Goal: Transaction & Acquisition: Purchase product/service

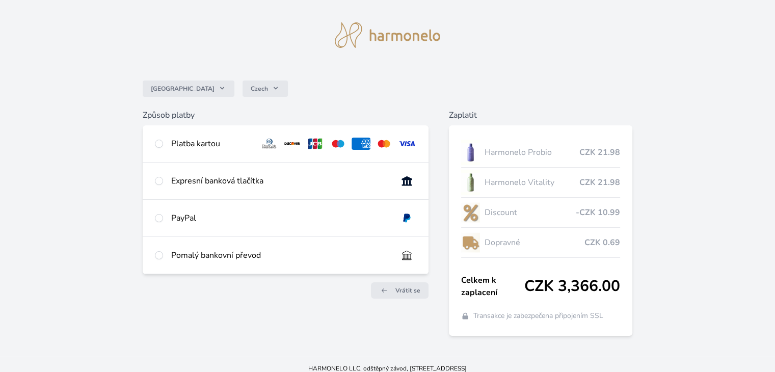
scroll to position [27, 0]
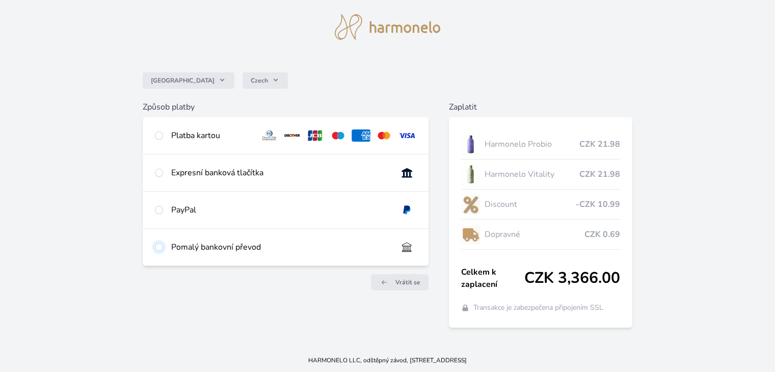
click at [162, 249] on input "radio" at bounding box center [159, 247] width 8 height 8
radio input "true"
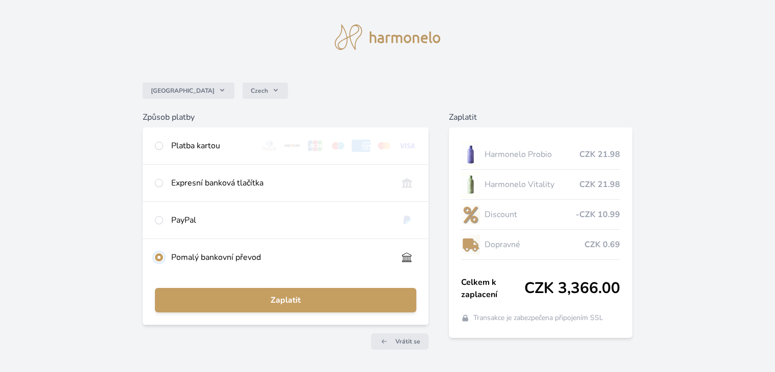
scroll to position [0, 0]
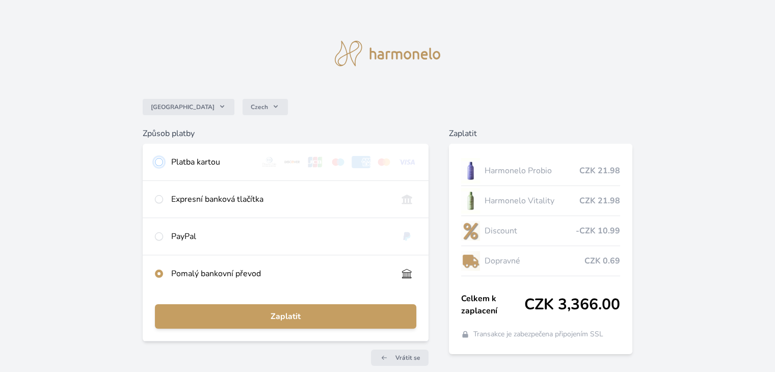
drag, startPoint x: 159, startPoint y: 162, endPoint x: 171, endPoint y: 175, distance: 18.8
click at [159, 162] on input "radio" at bounding box center [159, 162] width 8 height 8
radio input "true"
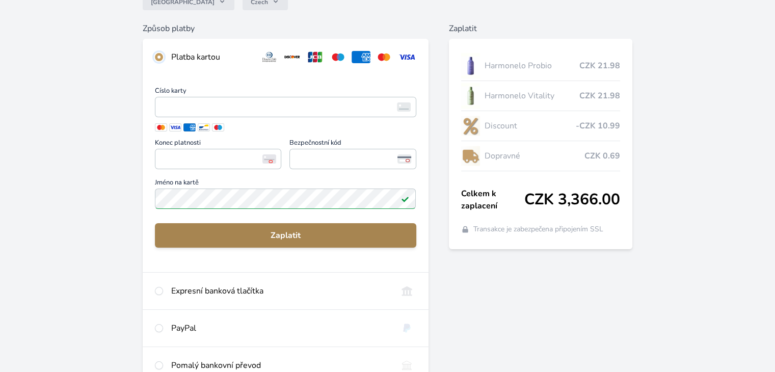
scroll to position [194, 0]
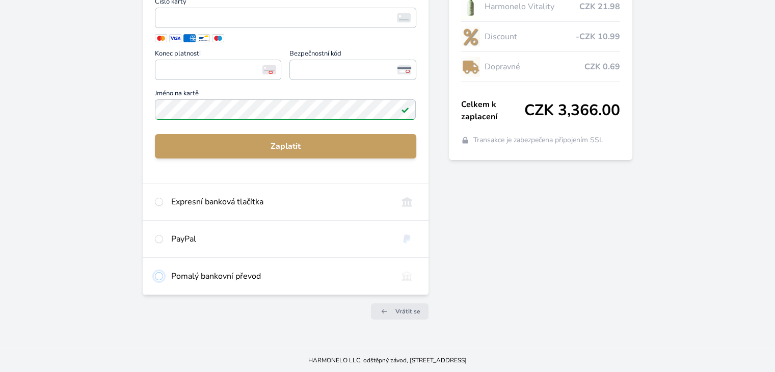
click at [158, 276] on input "radio" at bounding box center [159, 276] width 8 height 8
radio input "true"
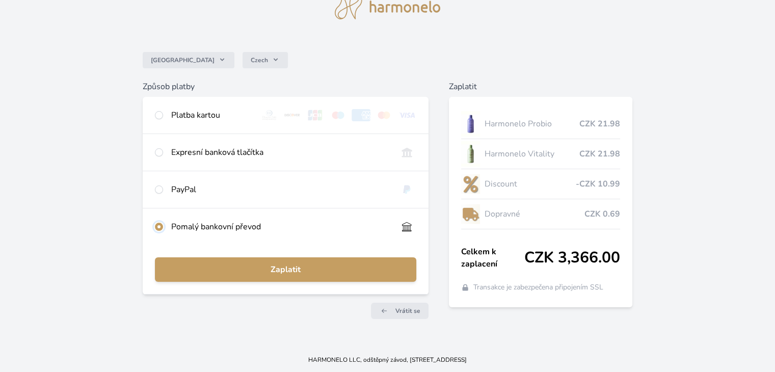
scroll to position [47, 0]
click at [176, 119] on div "Platba kartou" at bounding box center [211, 115] width 81 height 12
radio input "true"
radio input "false"
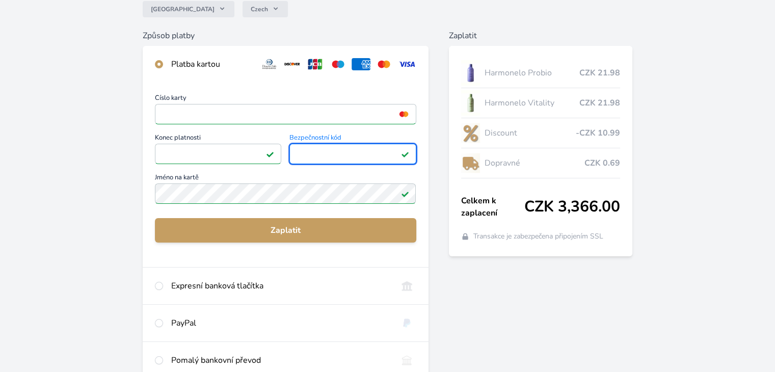
scroll to position [149, 0]
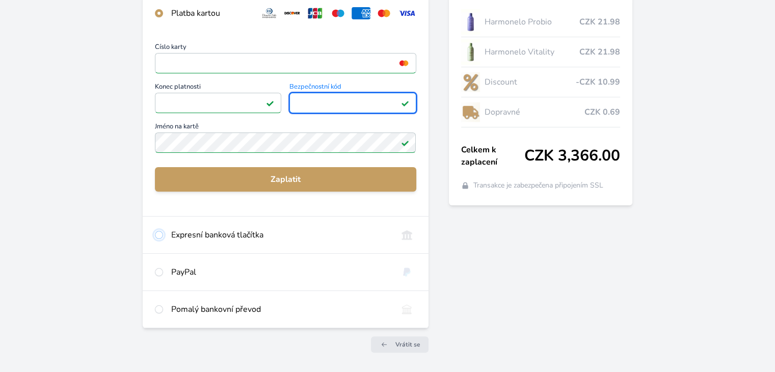
click at [158, 235] on input "radio" at bounding box center [159, 235] width 8 height 8
radio input "true"
radio input "false"
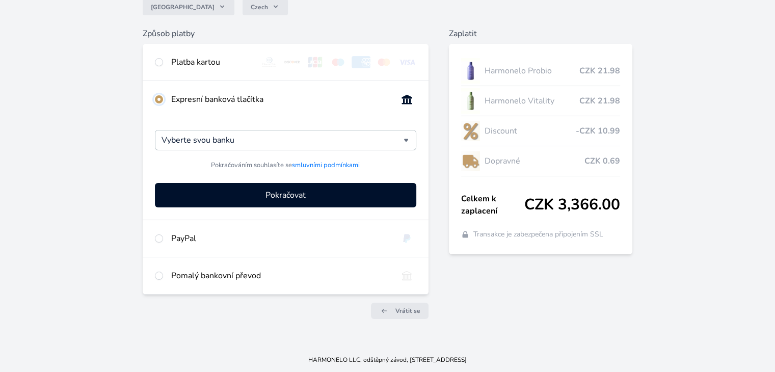
scroll to position [100, 0]
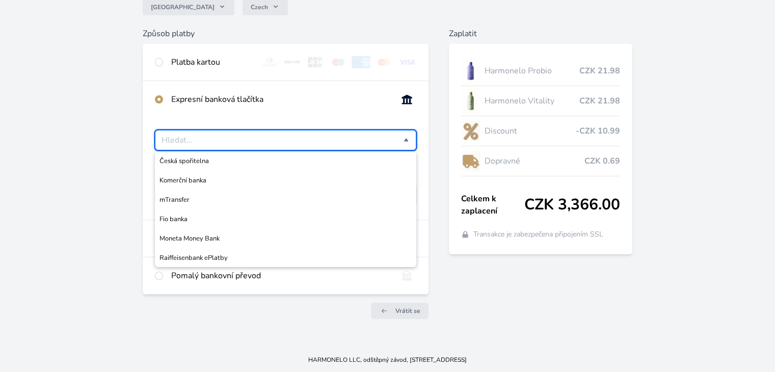
click at [404, 138] on div at bounding box center [285, 140] width 261 height 20
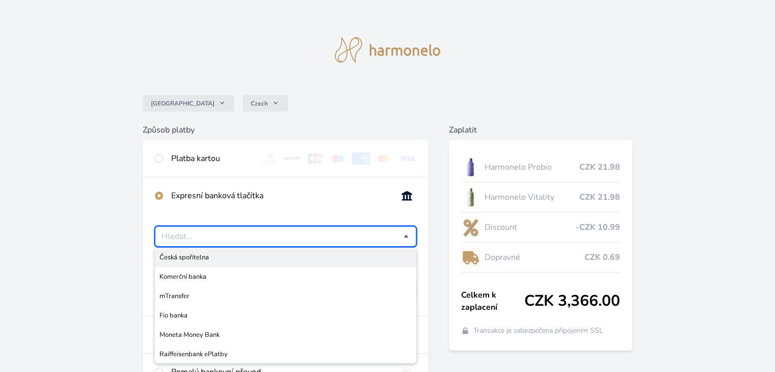
scroll to position [0, 0]
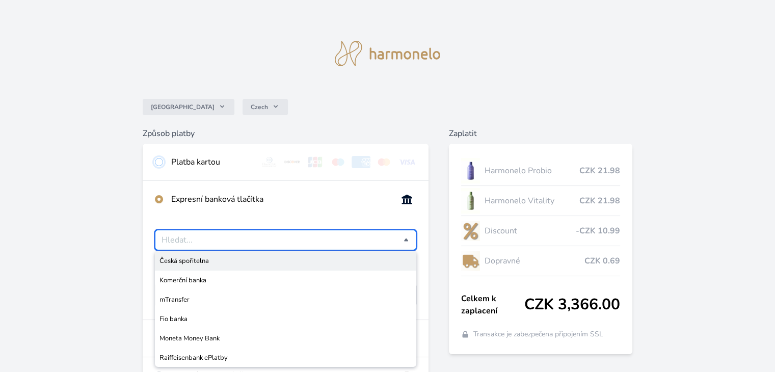
drag, startPoint x: 160, startPoint y: 162, endPoint x: 177, endPoint y: 187, distance: 30.5
click at [161, 163] on input "radio" at bounding box center [159, 162] width 8 height 8
radio input "true"
radio input "false"
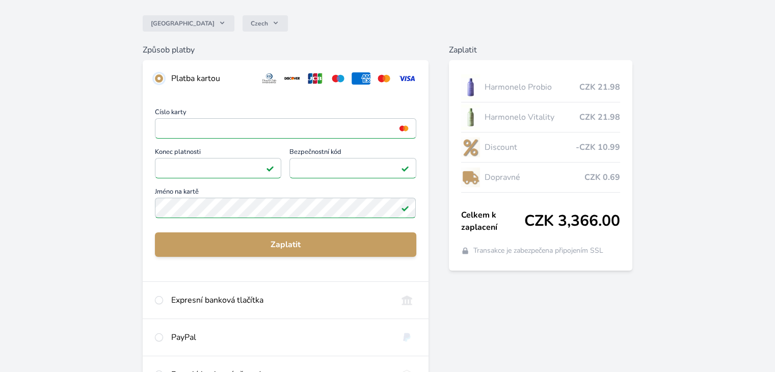
scroll to position [102, 0]
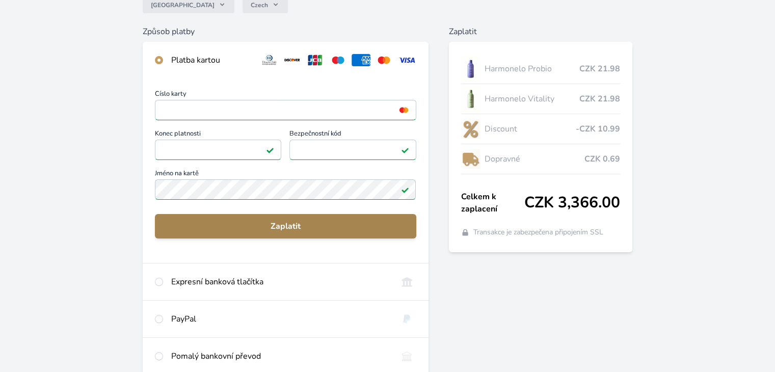
click at [290, 226] on span "Zaplatit" at bounding box center [285, 226] width 245 height 12
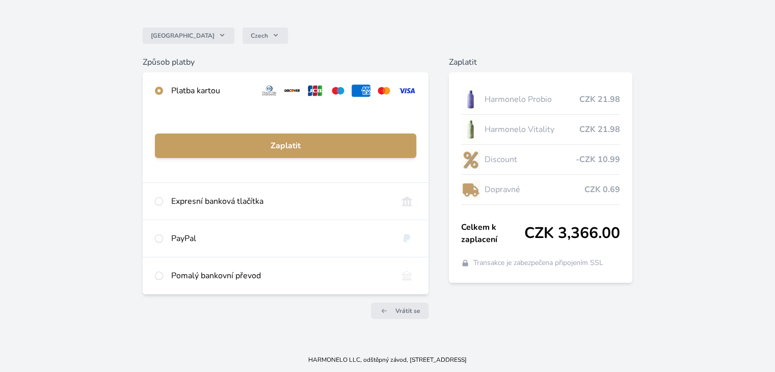
scroll to position [71, 0]
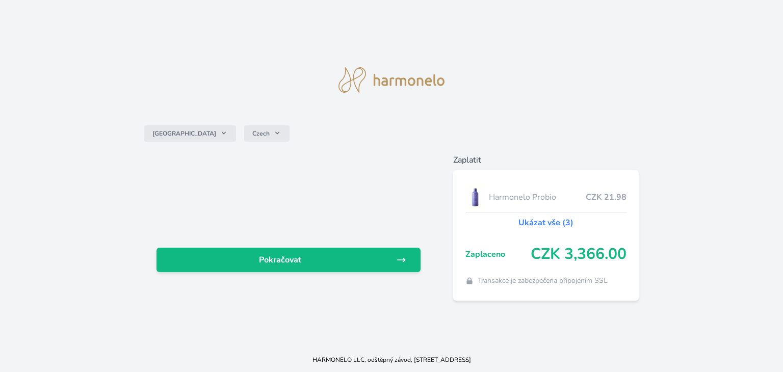
click at [555, 221] on link "Ukázat vše (3)" at bounding box center [545, 223] width 55 height 12
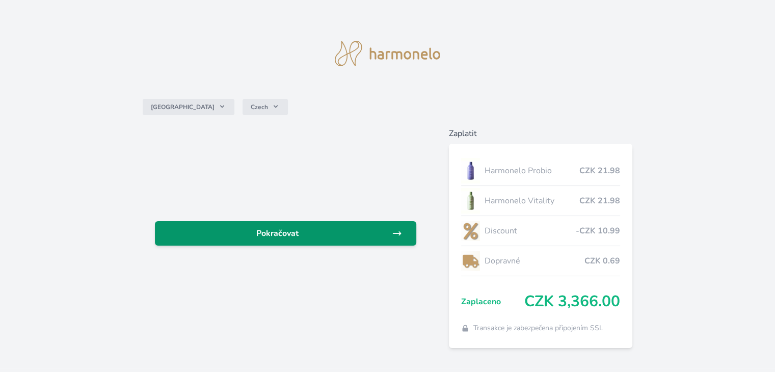
click at [292, 236] on span "Pokračovat" at bounding box center [277, 233] width 228 height 12
